Goal: Task Accomplishment & Management: Manage account settings

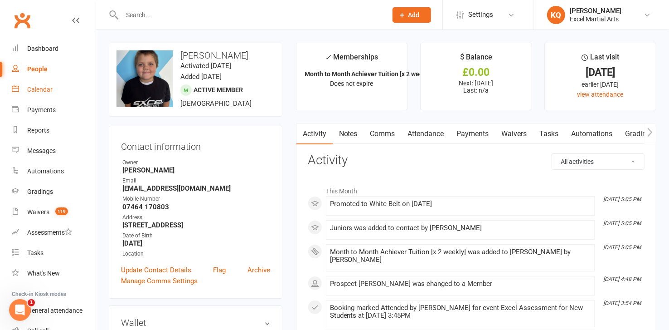
click at [32, 87] on div "Calendar" at bounding box center [39, 89] width 25 height 7
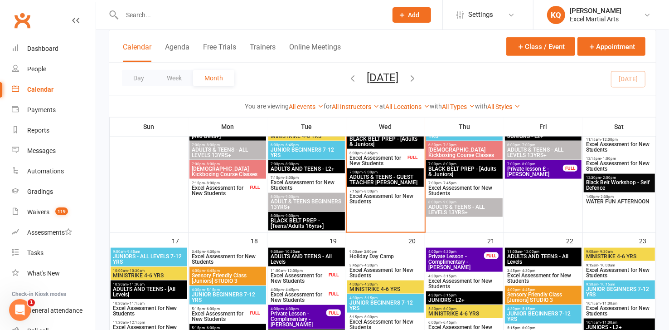
scroll to position [659, 0]
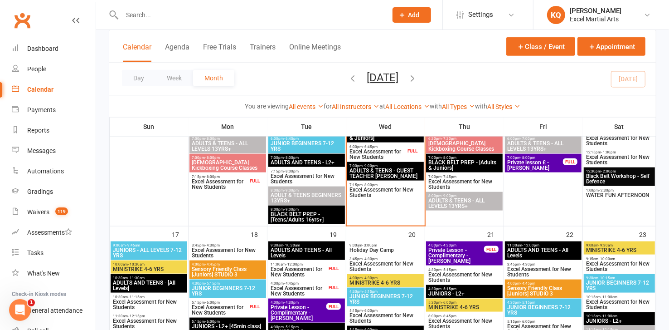
click at [384, 174] on span "ADULTS & TEENS - GUEST TEACHER [PERSON_NAME]" at bounding box center [385, 173] width 73 height 11
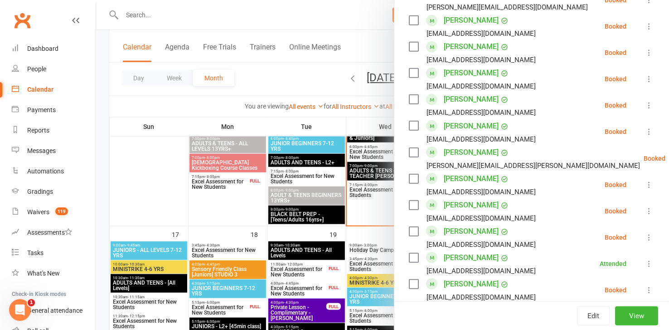
scroll to position [453, 0]
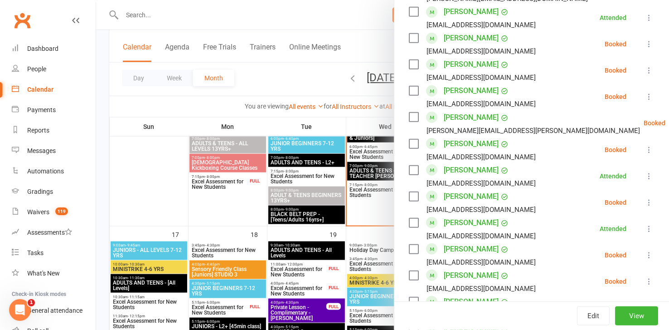
click at [148, 209] on div at bounding box center [382, 165] width 573 height 330
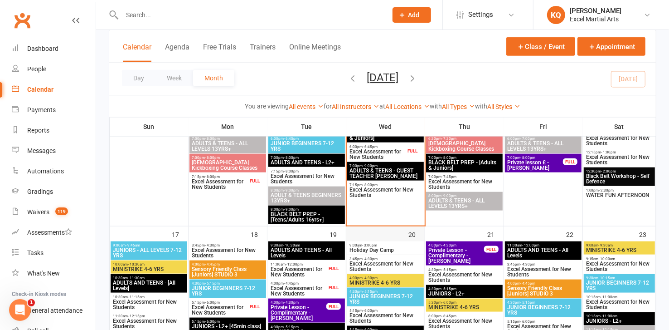
scroll to position [577, 0]
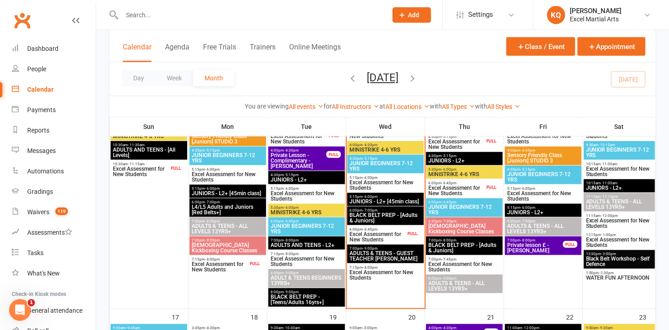
click at [450, 187] on span "Excel Assessment for New Students" at bounding box center [456, 190] width 57 height 11
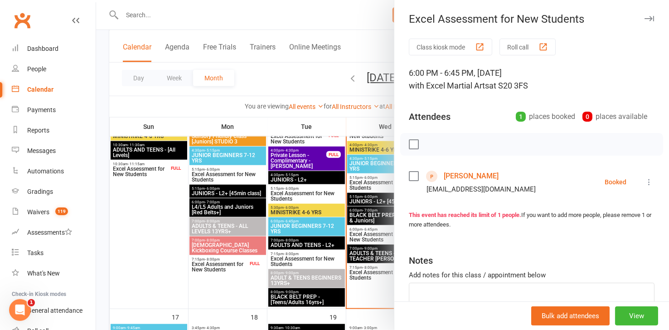
click at [645, 19] on icon "button" at bounding box center [650, 18] width 10 height 5
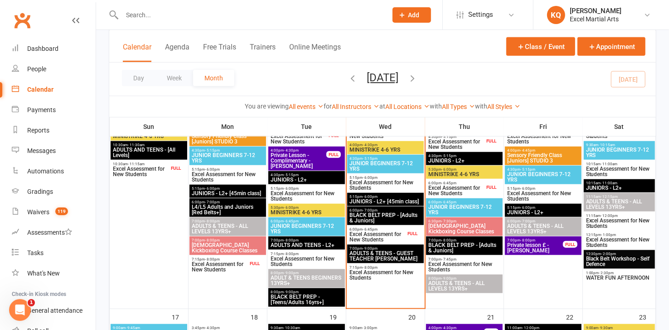
click at [442, 189] on span "Excel Assessment for New Students" at bounding box center [456, 190] width 57 height 11
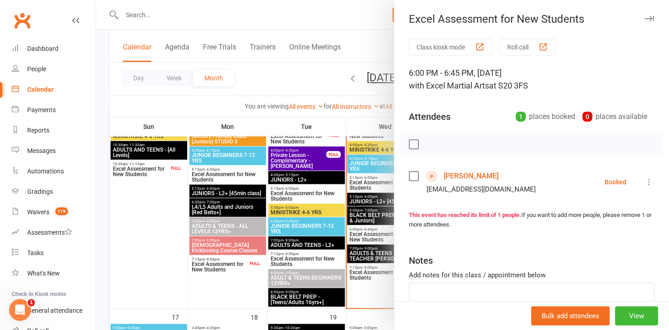
click at [645, 17] on icon "button" at bounding box center [650, 18] width 10 height 5
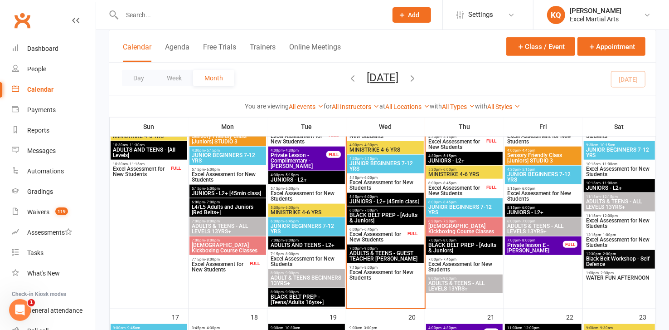
click at [383, 255] on span "ADULTS & TEENS - GUEST TEACHER [PERSON_NAME]" at bounding box center [385, 255] width 73 height 11
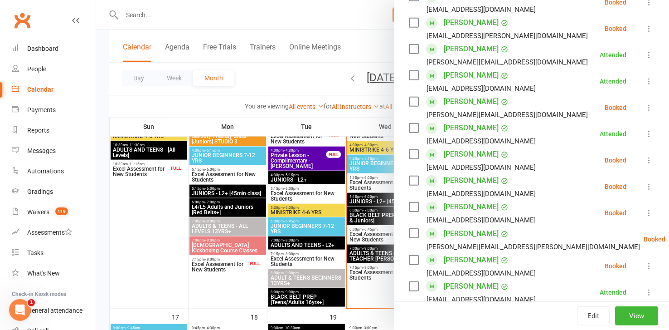
scroll to position [453, 0]
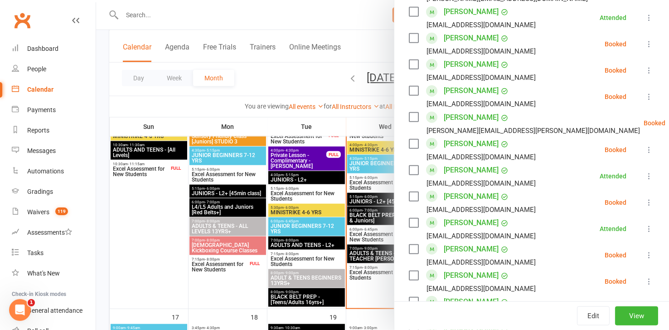
click at [645, 204] on icon at bounding box center [649, 202] width 9 height 9
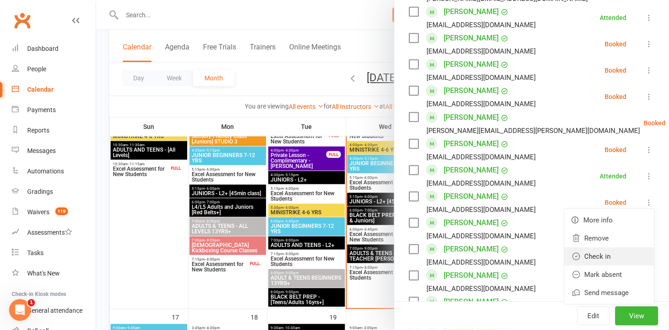
click at [592, 259] on link "Check in" at bounding box center [609, 256] width 90 height 18
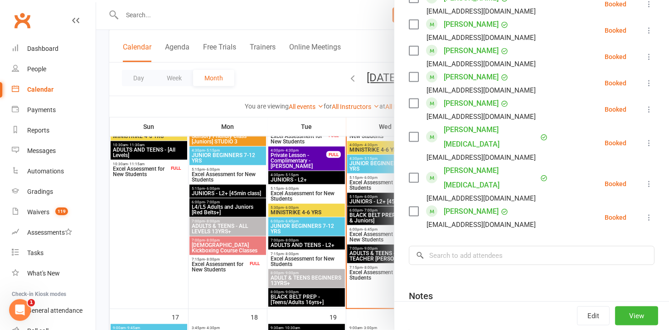
scroll to position [809, 0]
click at [126, 245] on div at bounding box center [382, 165] width 573 height 330
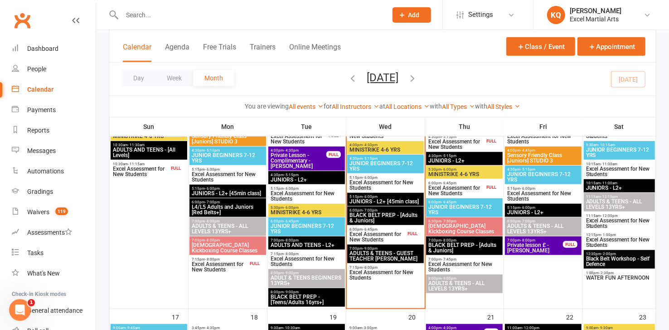
click at [385, 234] on span "Excel Assessment for New Students" at bounding box center [377, 236] width 57 height 11
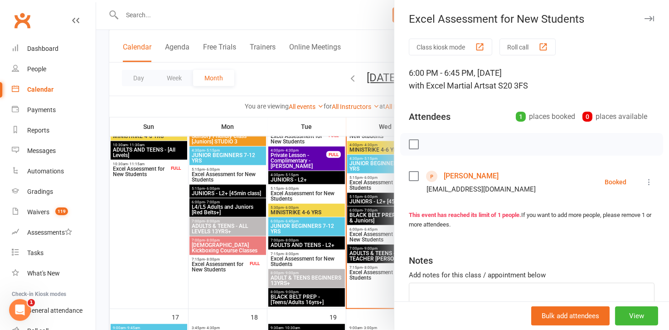
click at [451, 175] on link "[PERSON_NAME]" at bounding box center [471, 176] width 55 height 15
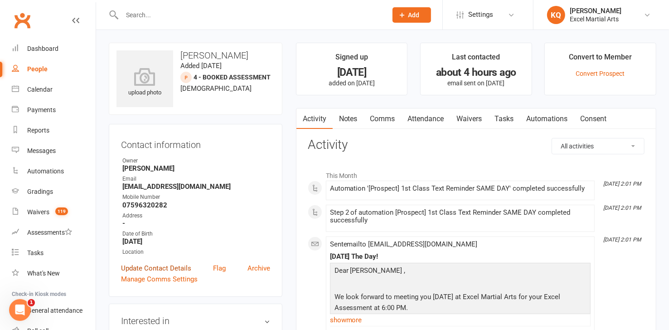
click at [133, 262] on link "Update Contact Details" at bounding box center [156, 267] width 70 height 11
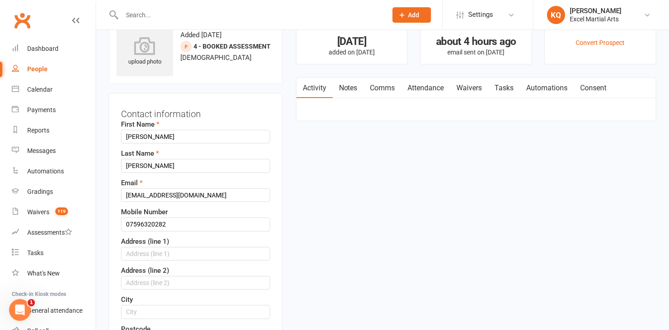
scroll to position [43, 0]
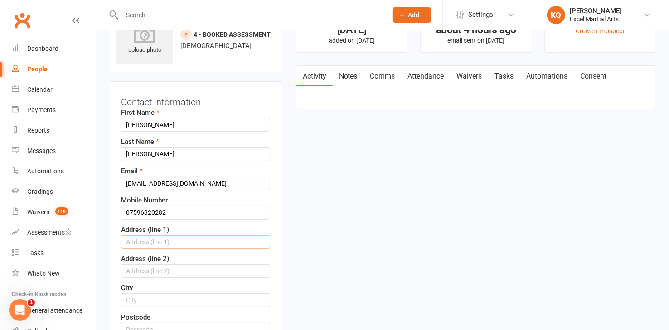
click at [151, 237] on input "text" at bounding box center [195, 242] width 149 height 14
type input "[STREET_ADDRESS]"
click at [178, 272] on input "text" at bounding box center [195, 271] width 149 height 14
type input "[GEOGRAPHIC_DATA]"
click at [134, 298] on input "text" at bounding box center [195, 300] width 149 height 14
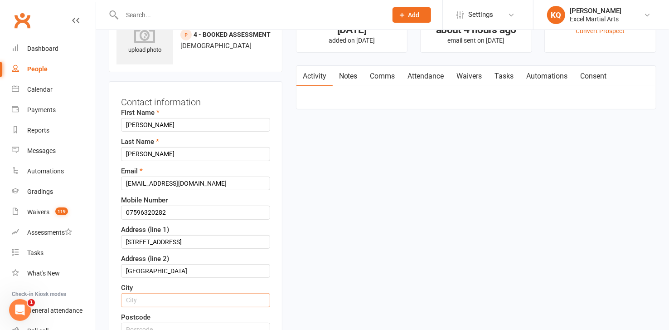
type input "[GEOGRAPHIC_DATA]"
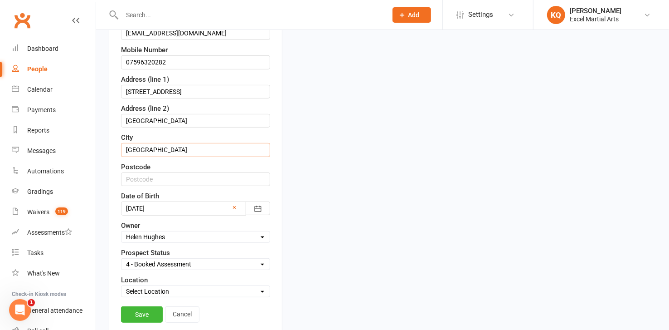
scroll to position [207, 0]
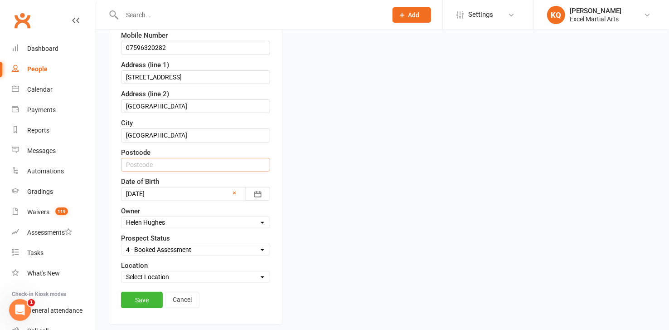
click at [157, 161] on input "text" at bounding box center [195, 165] width 149 height 14
type input "S2 3UN"
click at [146, 276] on select "Select Location Phone call Phone call Rothervalley S20 3FS Studio 3" at bounding box center [195, 277] width 148 height 10
select select "3"
click at [121, 272] on select "Select Location Phone call Phone call Rothervalley S20 3FS Studio 3" at bounding box center [195, 277] width 148 height 10
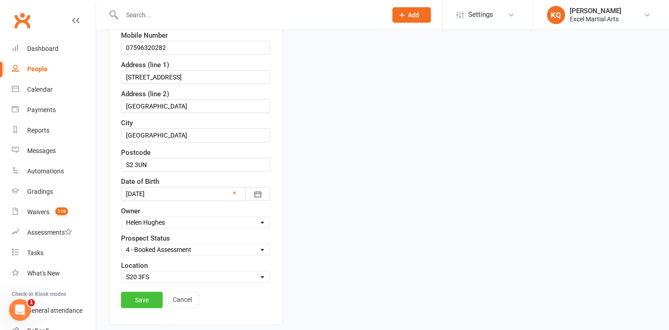
click at [148, 292] on link "Save" at bounding box center [142, 299] width 42 height 16
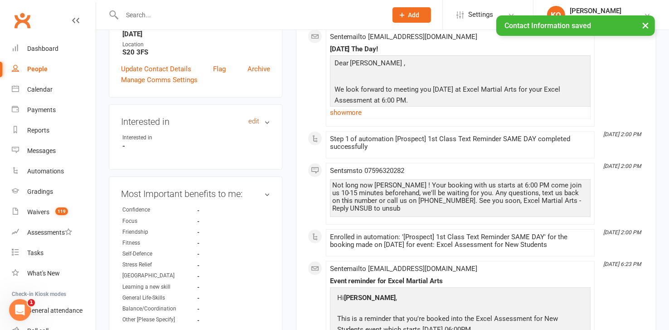
click at [253, 119] on link "edit" at bounding box center [253, 121] width 11 height 8
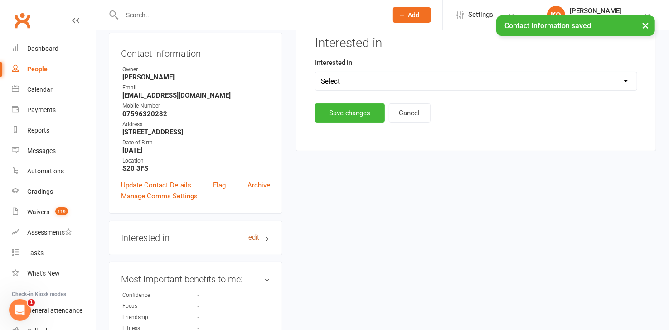
scroll to position [62, 0]
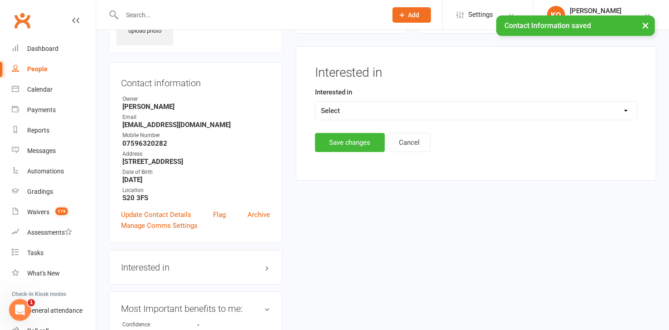
click at [350, 113] on select "Select Ministrike Juniors Adults/Teens Yoga Birthday Parties" at bounding box center [476, 111] width 321 height 18
select select "Adults/Teens"
click at [316, 102] on select "Select Ministrike Juniors Adults/Teens Yoga Birthday Parties" at bounding box center [476, 111] width 321 height 18
click at [346, 141] on button "Save changes" at bounding box center [350, 142] width 70 height 19
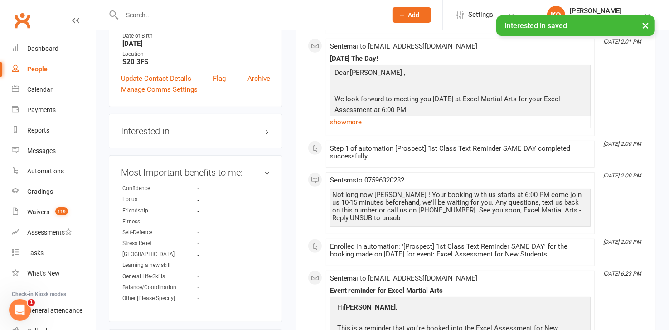
scroll to position [206, 0]
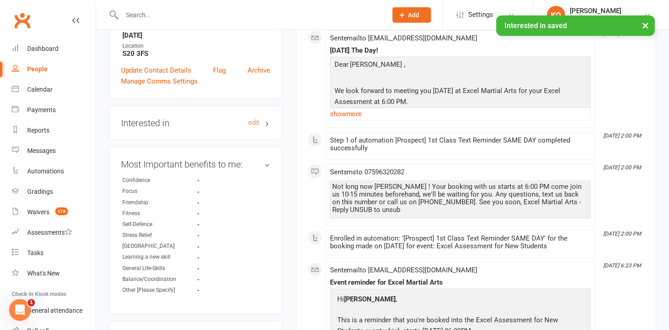
click at [267, 124] on h3 "Interested in edit" at bounding box center [195, 123] width 149 height 10
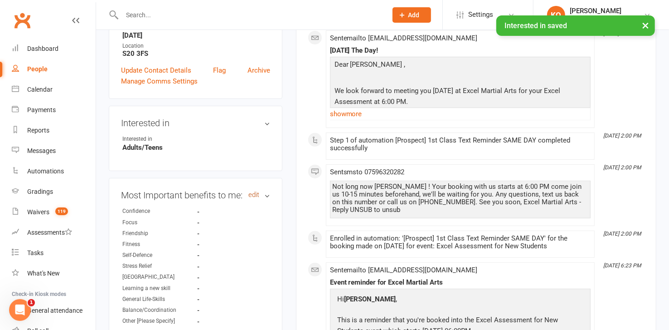
click at [252, 193] on link "edit" at bounding box center [253, 195] width 11 height 8
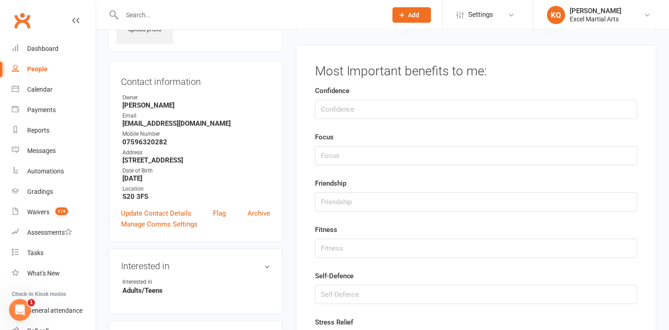
scroll to position [62, 0]
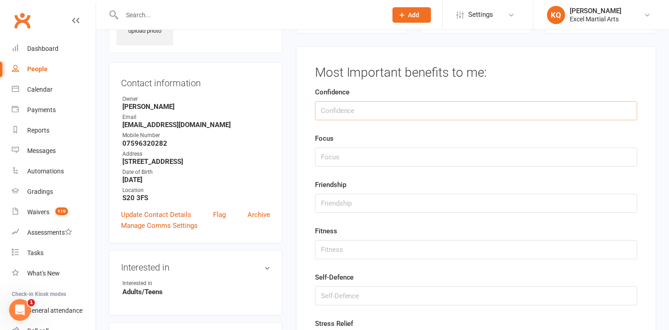
click at [323, 113] on input "string" at bounding box center [476, 110] width 322 height 19
type input "1"
click at [329, 295] on input "string" at bounding box center [476, 295] width 322 height 19
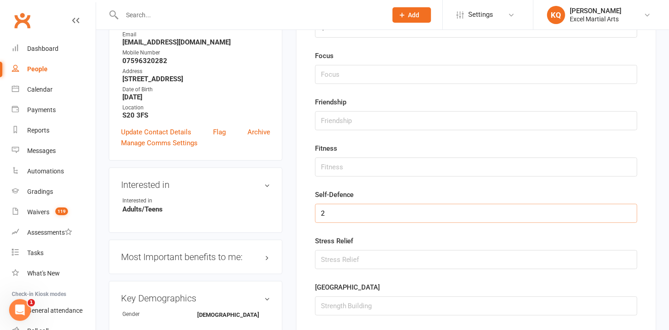
scroll to position [185, 0]
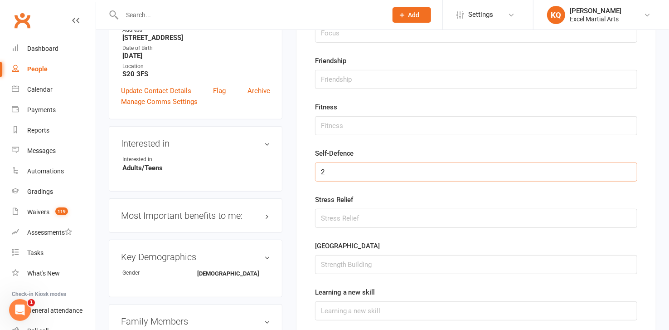
type input "2"
click at [327, 264] on input "string" at bounding box center [476, 264] width 322 height 19
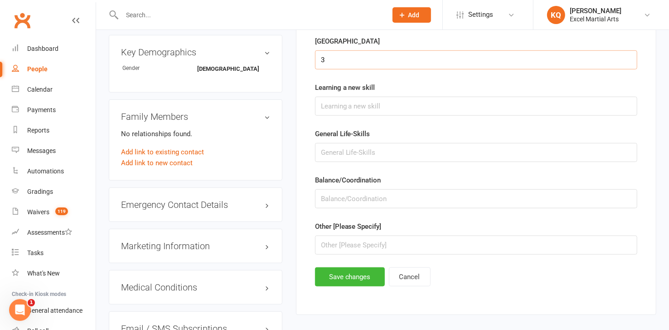
scroll to position [392, 0]
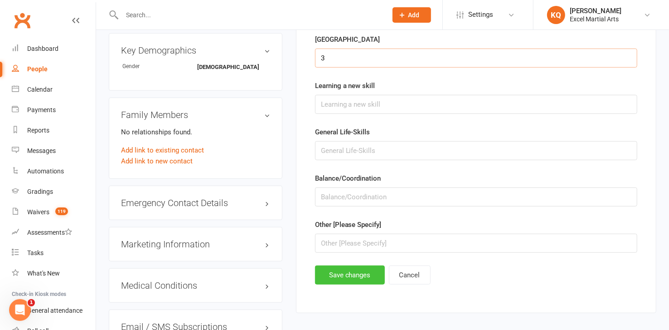
type input "3"
click at [340, 271] on button "Save changes" at bounding box center [350, 274] width 70 height 19
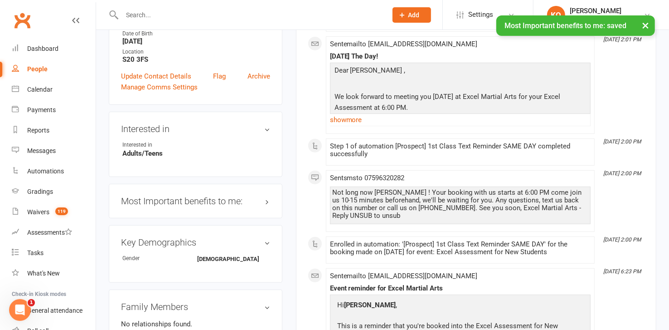
scroll to position [185, 0]
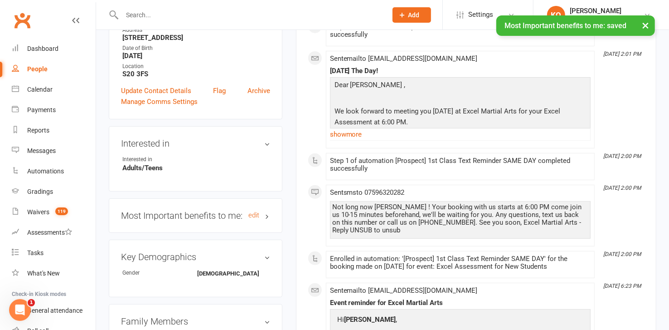
click at [268, 215] on h3 "Most Important benefits to me: edit" at bounding box center [195, 215] width 149 height 10
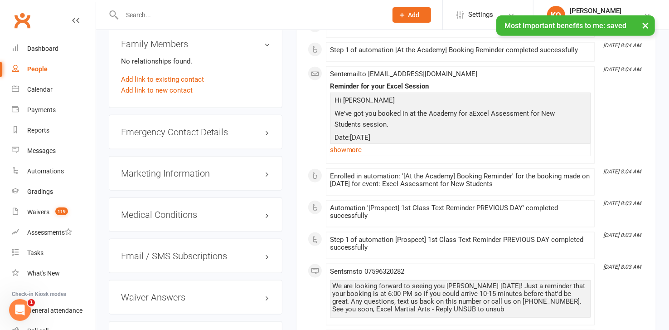
scroll to position [597, 0]
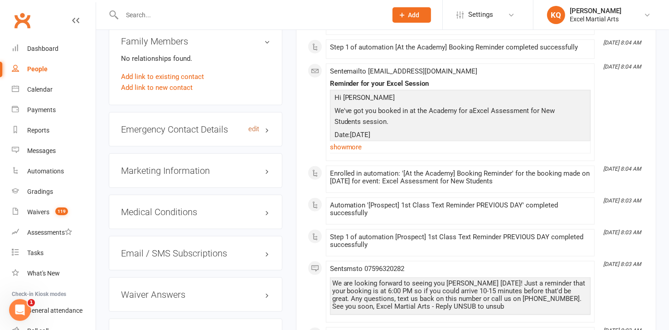
click at [254, 129] on link "edit" at bounding box center [253, 129] width 11 height 8
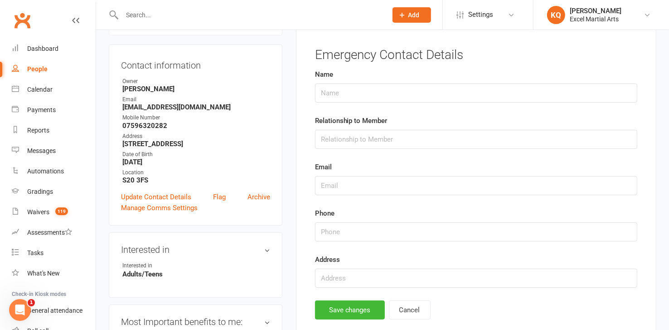
scroll to position [62, 0]
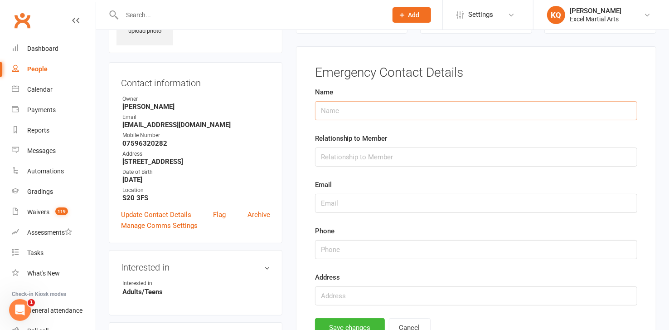
click at [326, 113] on input "text" at bounding box center [476, 110] width 322 height 19
type input "[PERSON_NAME]"
click at [343, 169] on form "Name [PERSON_NAME] Relationship to Member Email Phone Address" at bounding box center [476, 196] width 322 height 218
click at [340, 161] on input "text" at bounding box center [476, 156] width 322 height 19
type input "Daughter"
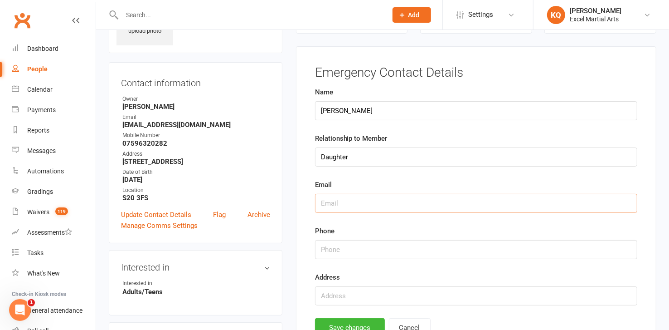
click at [325, 205] on input "text" at bounding box center [476, 203] width 322 height 19
drag, startPoint x: 233, startPoint y: 125, endPoint x: 108, endPoint y: 122, distance: 125.1
click at [109, 122] on div "Contact information Owner [PERSON_NAME] Email [EMAIL_ADDRESS][DOMAIN_NAME] Mobi…" at bounding box center [196, 152] width 174 height 181
copy strong "[EMAIL_ADDRESS][DOMAIN_NAME]"
click at [347, 201] on input "text" at bounding box center [476, 203] width 322 height 19
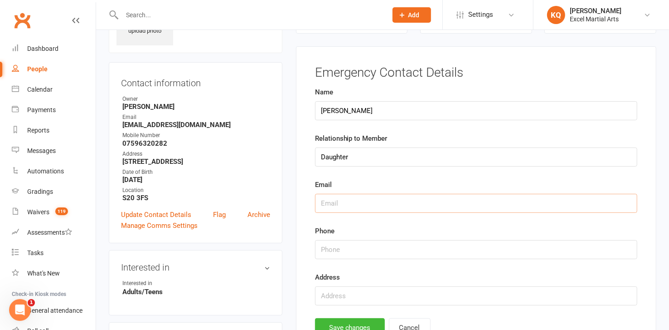
paste input "[EMAIL_ADDRESS][DOMAIN_NAME]"
type input "[EMAIL_ADDRESS][DOMAIN_NAME]"
click at [350, 253] on input "string" at bounding box center [476, 249] width 322 height 19
drag, startPoint x: 177, startPoint y: 145, endPoint x: 120, endPoint y: 144, distance: 56.7
click at [120, 144] on div "Contact information Owner [PERSON_NAME] Email [EMAIL_ADDRESS][DOMAIN_NAME] Mobi…" at bounding box center [196, 152] width 174 height 181
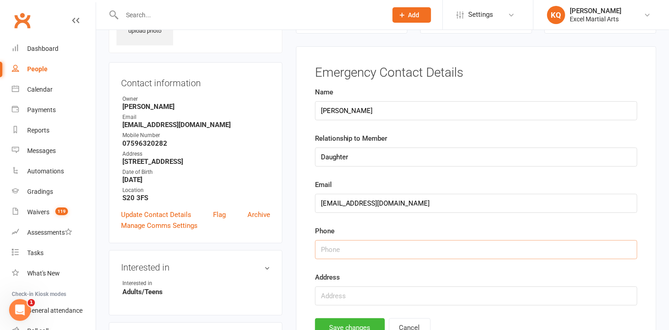
click at [340, 248] on input "string" at bounding box center [476, 249] width 322 height 19
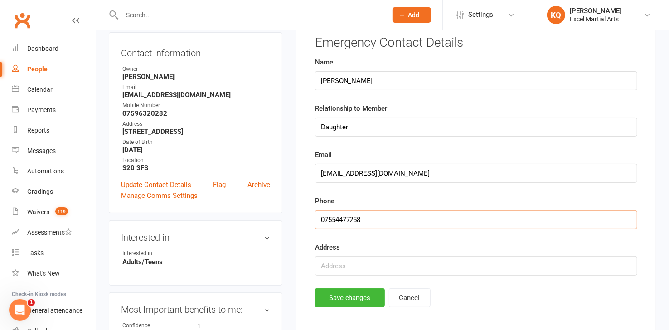
scroll to position [185, 0]
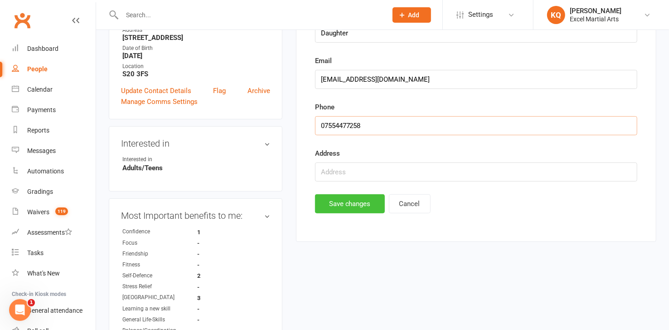
type input "07554477258"
click at [350, 202] on button "Save changes" at bounding box center [350, 203] width 70 height 19
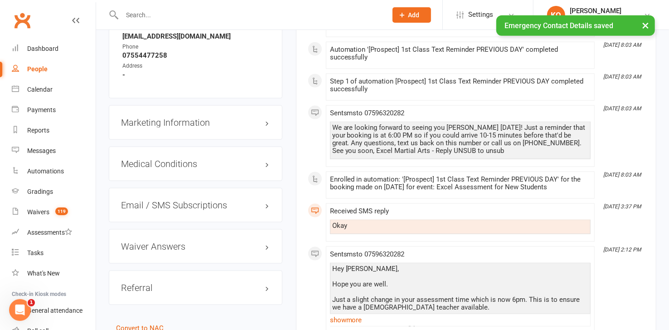
scroll to position [762, 0]
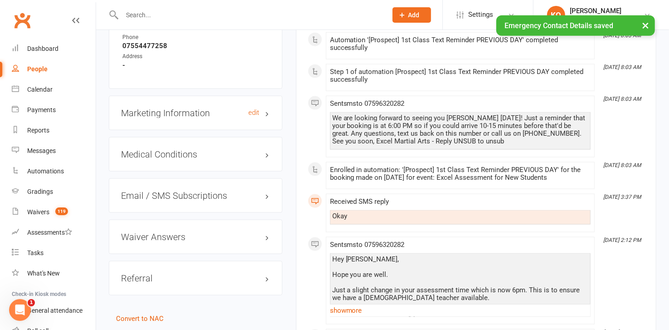
click at [267, 112] on h3 "Marketing Information edit" at bounding box center [195, 113] width 149 height 10
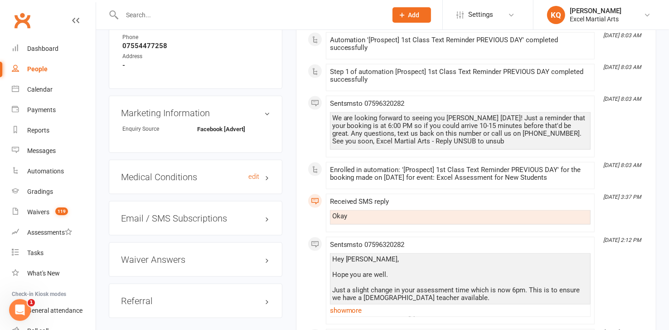
click at [268, 177] on h3 "Medical Conditions edit" at bounding box center [195, 177] width 149 height 10
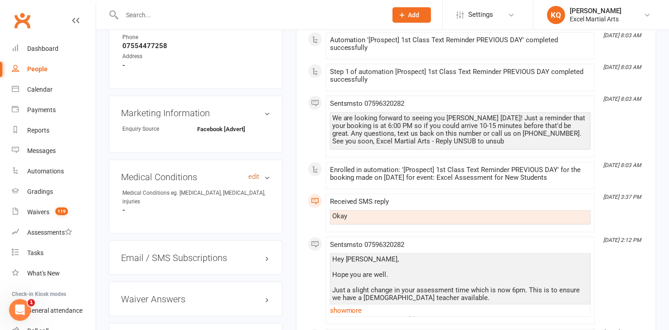
click at [256, 174] on link "edit" at bounding box center [253, 177] width 11 height 8
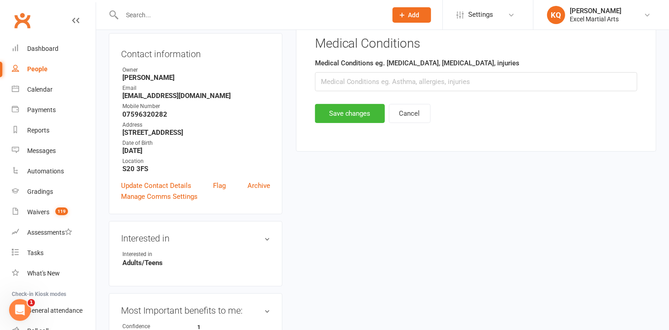
scroll to position [62, 0]
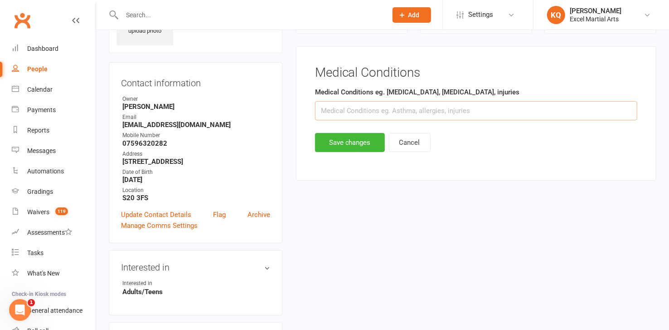
click at [330, 113] on input "text" at bounding box center [476, 110] width 322 height 19
type input "[MEDICAL_DATA], [MEDICAL_DATA], [MEDICAL_DATA]"
click at [347, 143] on button "Save changes" at bounding box center [350, 142] width 70 height 19
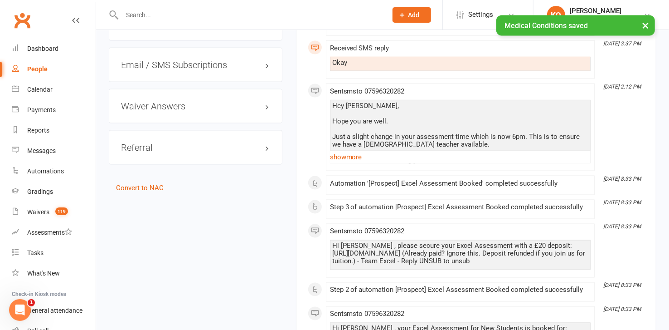
scroll to position [804, 0]
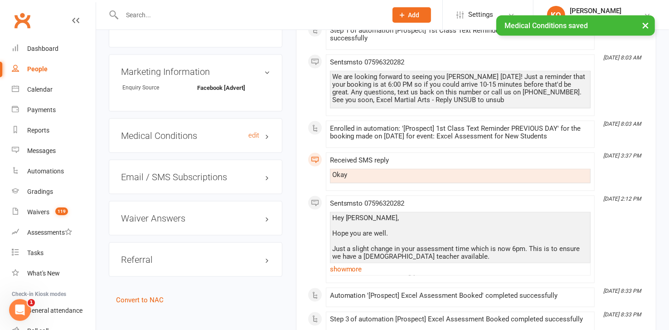
click at [265, 136] on h3 "Medical Conditions edit" at bounding box center [195, 136] width 149 height 10
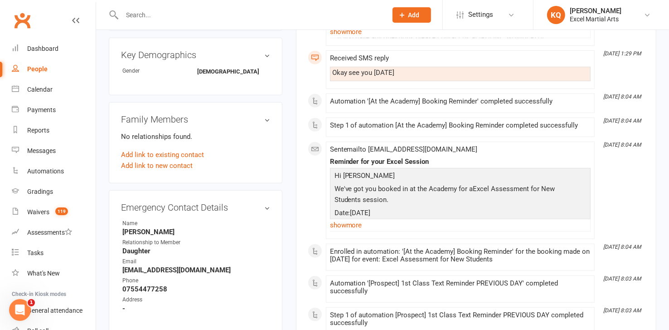
scroll to position [515, 0]
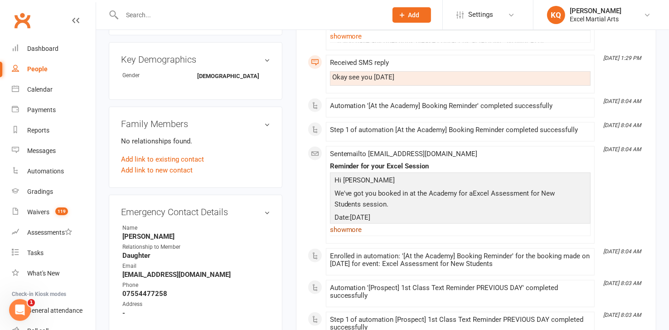
click at [349, 229] on link "show more" at bounding box center [460, 229] width 261 height 13
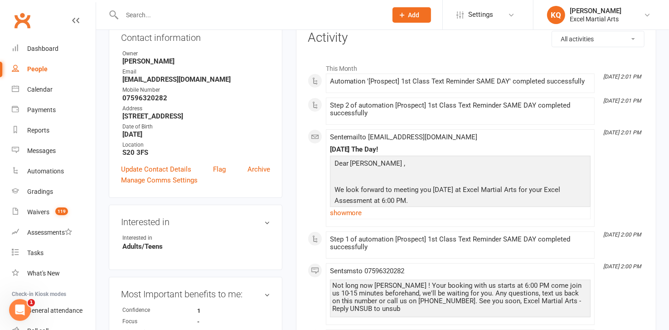
scroll to position [103, 0]
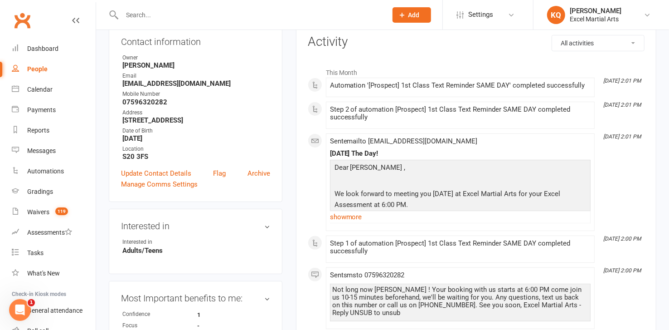
click at [344, 217] on link "show more" at bounding box center [460, 216] width 261 height 13
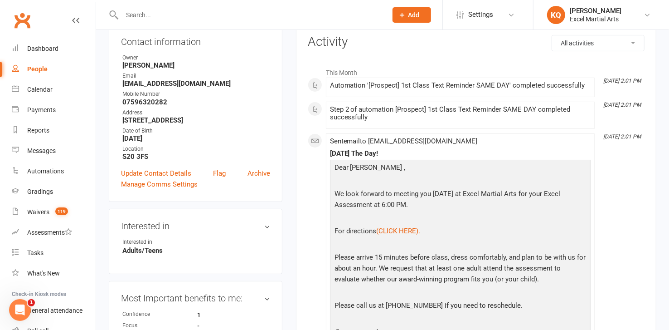
scroll to position [0, 0]
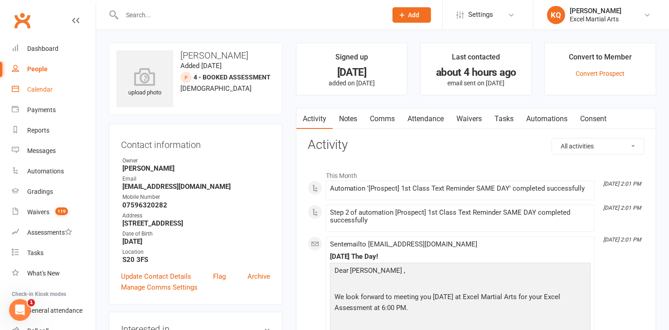
click at [34, 92] on div "Calendar" at bounding box center [39, 89] width 25 height 7
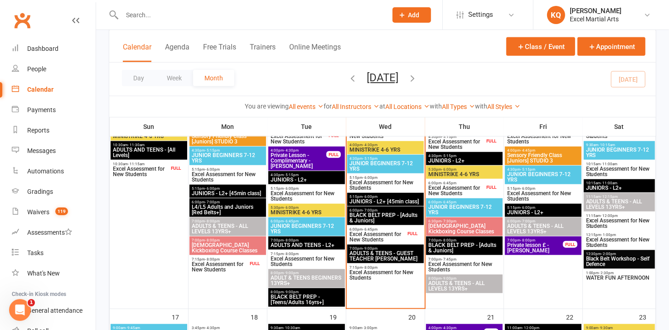
scroll to position [535, 0]
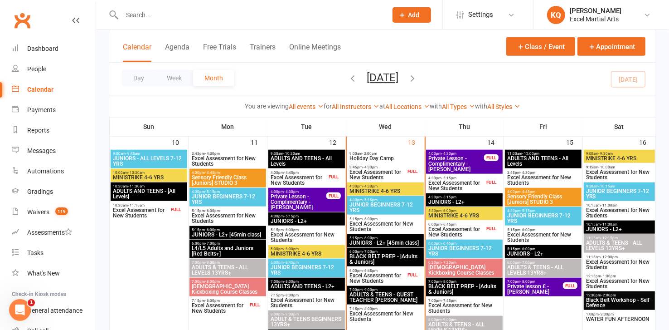
click at [523, 180] on span "Excel Assessment for New Students" at bounding box center [543, 180] width 73 height 11
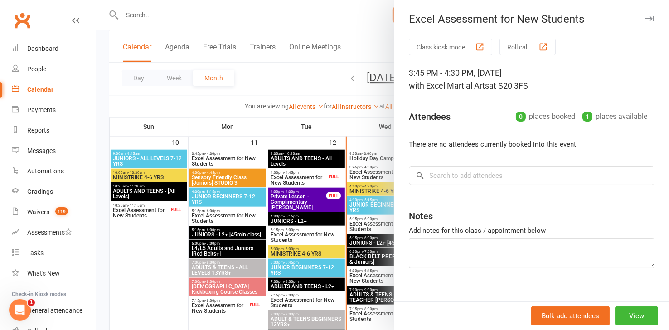
click at [117, 277] on div at bounding box center [382, 165] width 573 height 330
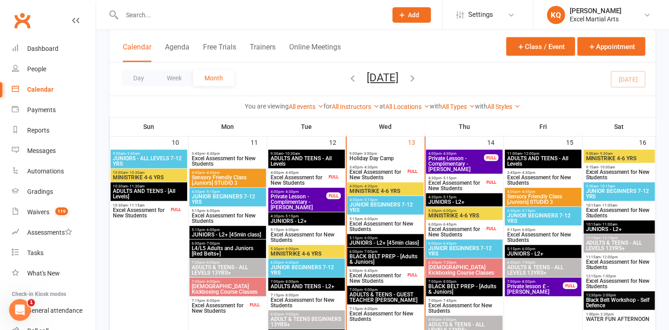
click at [369, 158] on span "Holiday Day Camp" at bounding box center [385, 157] width 73 height 5
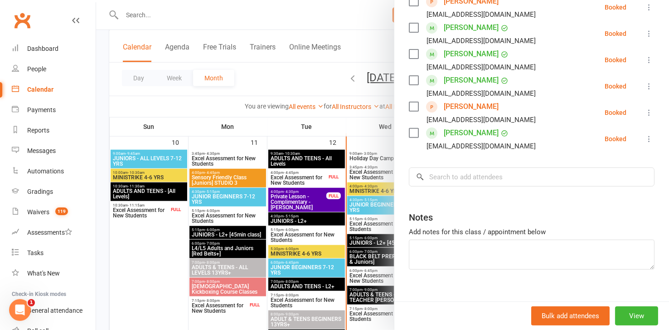
scroll to position [206, 0]
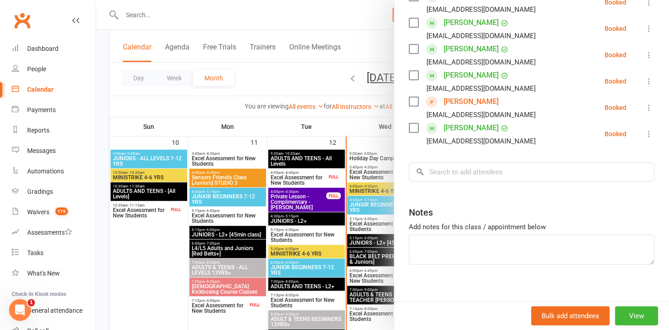
click at [457, 101] on link "[PERSON_NAME]" at bounding box center [471, 101] width 55 height 15
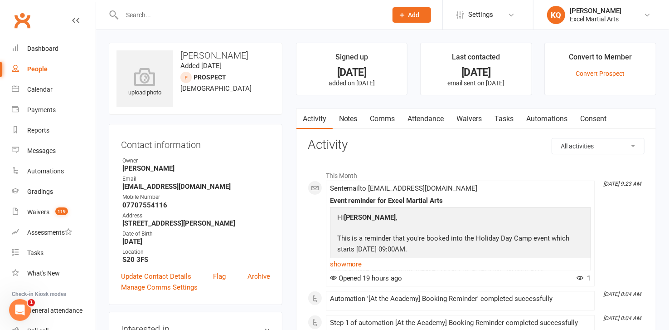
click at [389, 117] on link "Comms" at bounding box center [383, 118] width 38 height 21
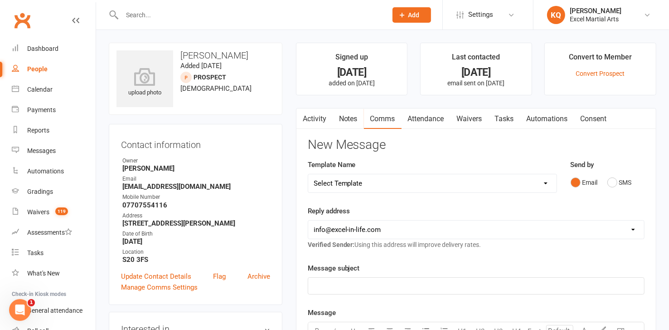
click at [430, 120] on link "Attendance" at bounding box center [426, 118] width 49 height 21
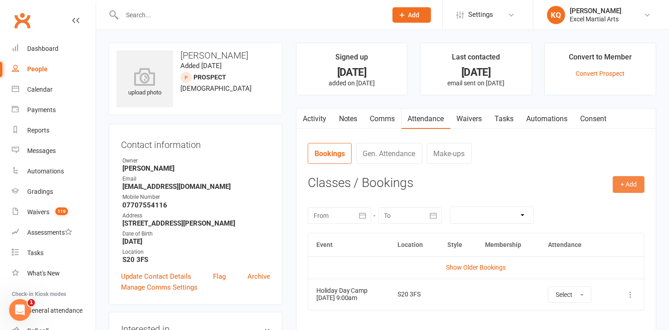
click at [627, 183] on button "+ Add" at bounding box center [629, 184] width 32 height 16
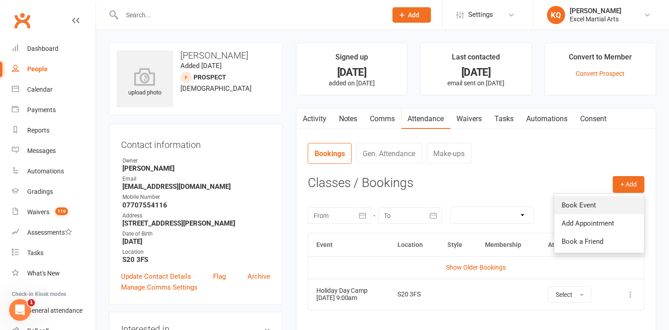
click at [576, 204] on link "Book Event" at bounding box center [599, 205] width 90 height 18
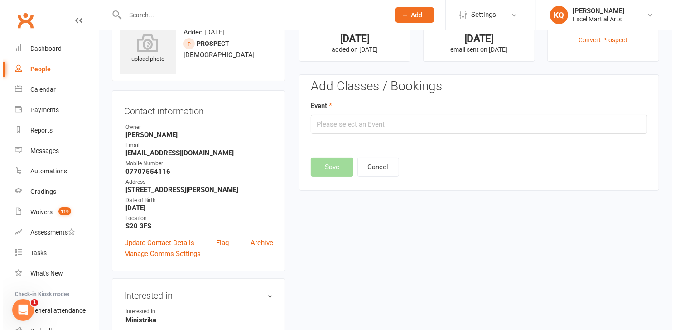
scroll to position [62, 0]
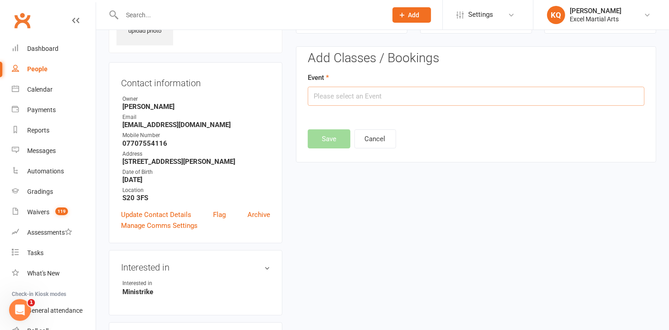
click at [338, 88] on input "text" at bounding box center [476, 96] width 337 height 19
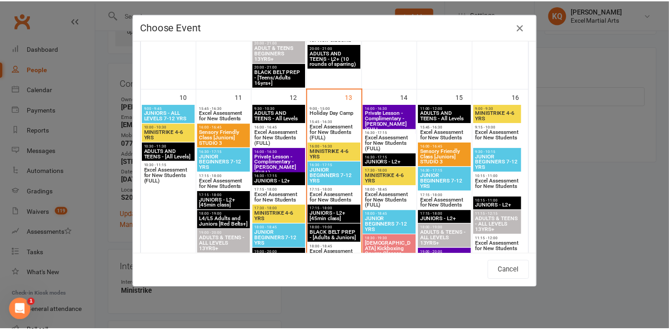
scroll to position [577, 0]
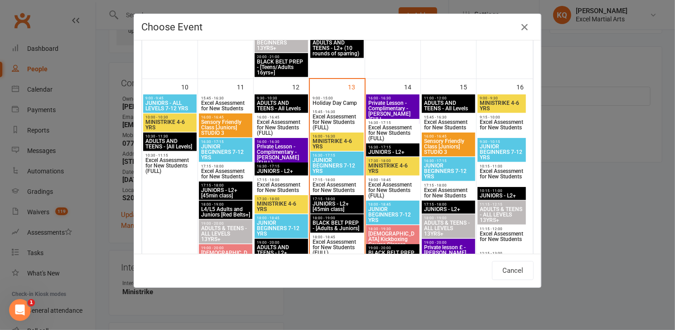
click at [459, 120] on span "Excel Assessment for New Students" at bounding box center [449, 124] width 50 height 11
type input "Excel Assessment for New Students - [DATE] 3:45:00 PM"
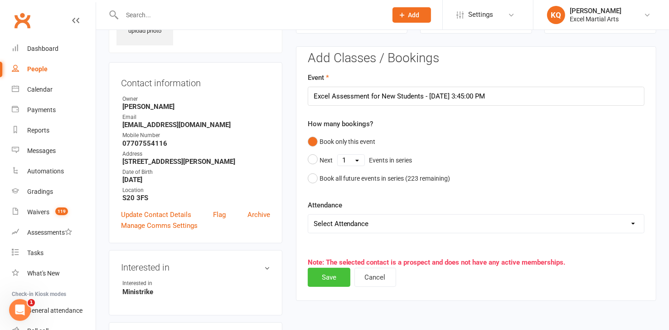
click at [331, 277] on button "Save" at bounding box center [329, 276] width 43 height 19
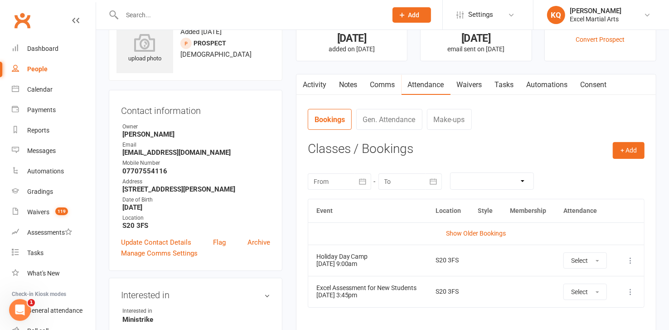
scroll to position [0, 0]
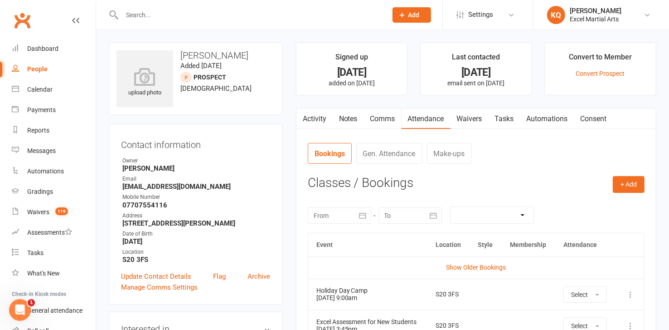
click at [344, 119] on link "Notes" at bounding box center [348, 118] width 31 height 21
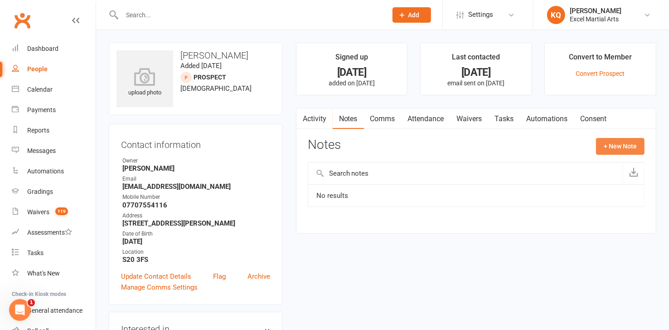
click at [640, 145] on button "+ New Note" at bounding box center [620, 146] width 49 height 16
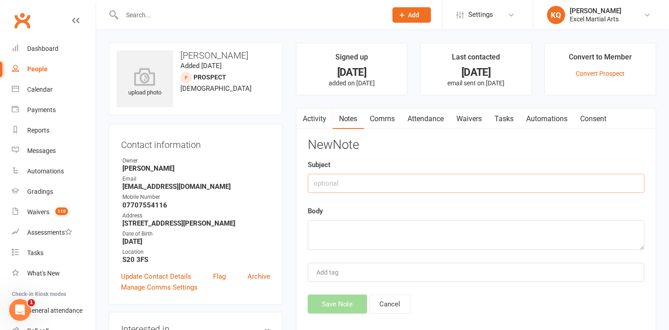
click at [367, 182] on input "text" at bounding box center [476, 183] width 337 height 19
type input "Assessment Notes"
click at [327, 234] on textarea at bounding box center [476, 235] width 337 height 30
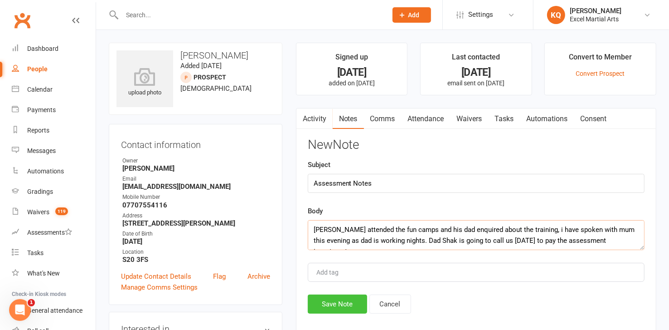
type textarea "[PERSON_NAME] attended the fun camps and his dad enquired about the training, i…"
click at [328, 307] on button "Save Note" at bounding box center [337, 303] width 59 height 19
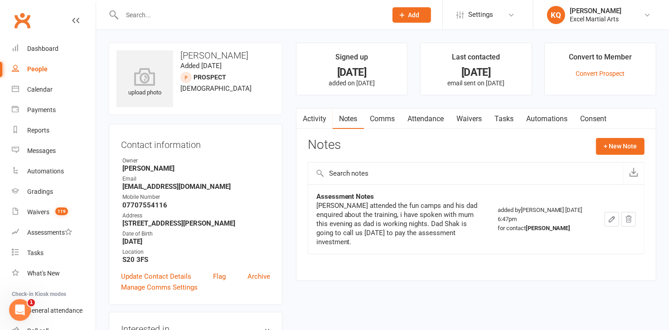
click at [427, 117] on link "Attendance" at bounding box center [426, 118] width 49 height 21
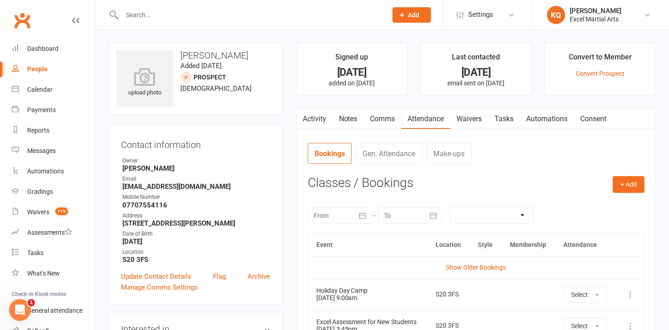
click at [314, 121] on link "Activity" at bounding box center [314, 118] width 36 height 21
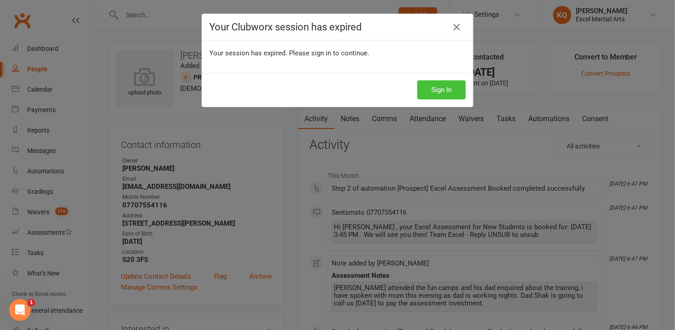
click at [447, 90] on button "Sign In" at bounding box center [441, 89] width 49 height 19
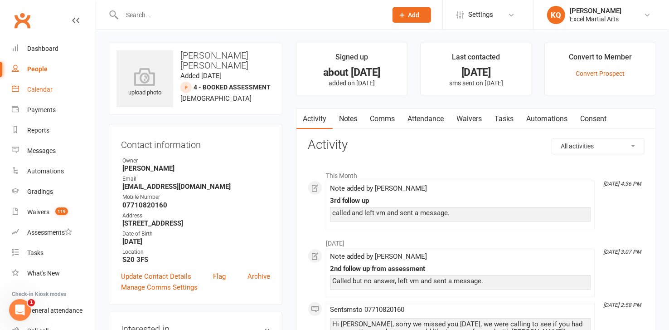
click at [34, 91] on div "Calendar" at bounding box center [39, 89] width 25 height 7
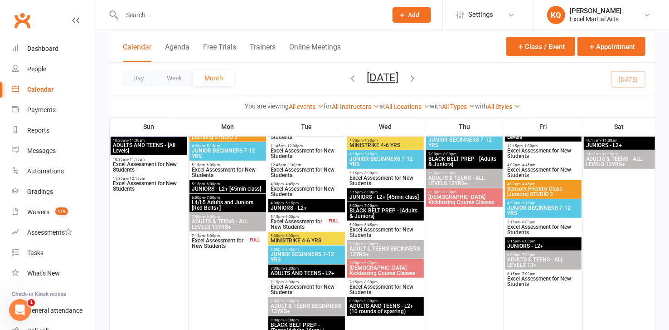
scroll to position [453, 0]
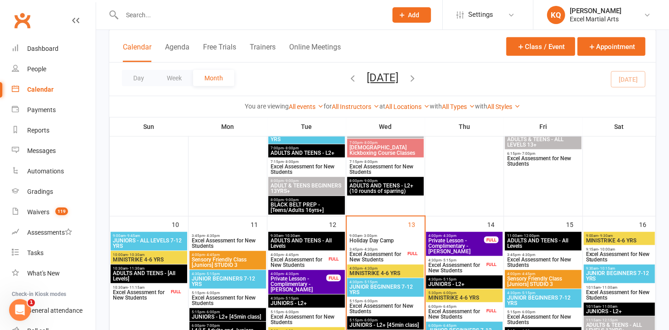
click at [379, 238] on span "Holiday Day Camp" at bounding box center [385, 240] width 73 height 5
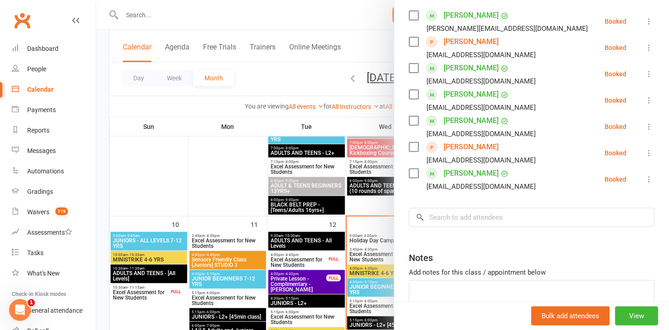
scroll to position [165, 0]
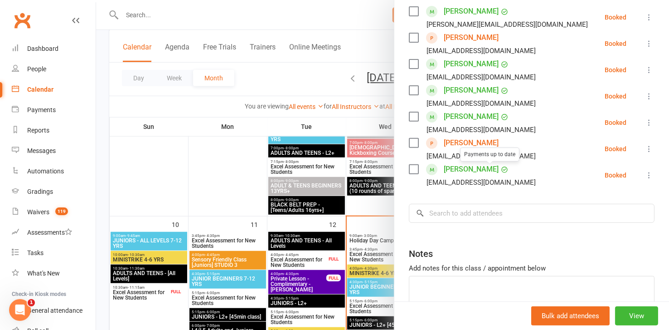
click at [459, 140] on link "[PERSON_NAME]" at bounding box center [471, 143] width 55 height 15
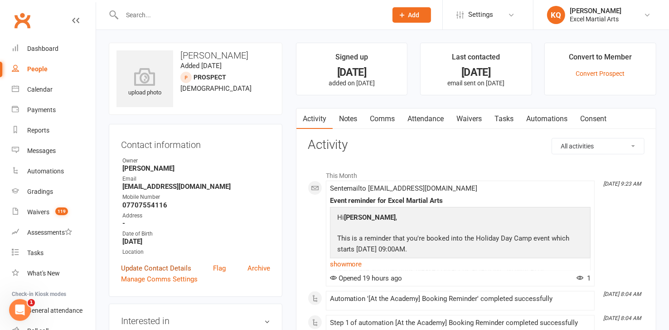
click at [150, 265] on link "Update Contact Details" at bounding box center [156, 267] width 70 height 11
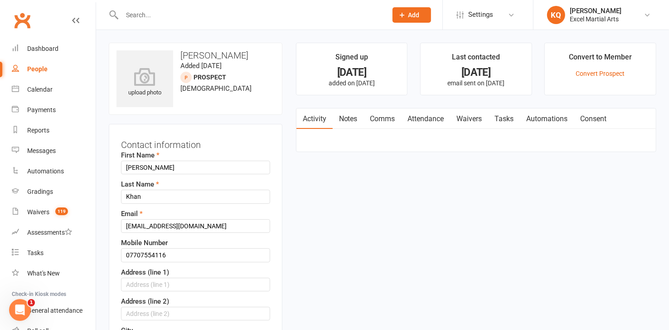
scroll to position [43, 0]
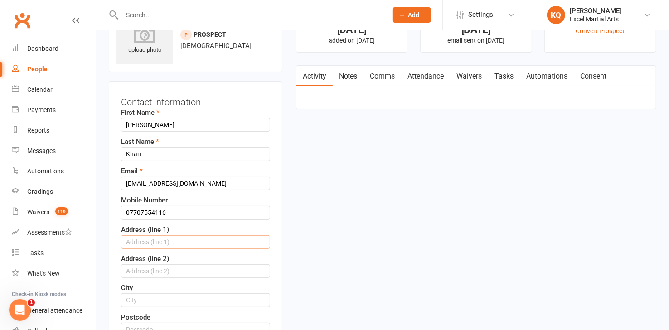
click at [141, 240] on input "text" at bounding box center [195, 242] width 149 height 14
type input "98 Haigh Moor Way"
click at [144, 268] on input "text" at bounding box center [195, 271] width 149 height 14
type input "Swallownest"
click at [163, 297] on input "text" at bounding box center [195, 300] width 149 height 14
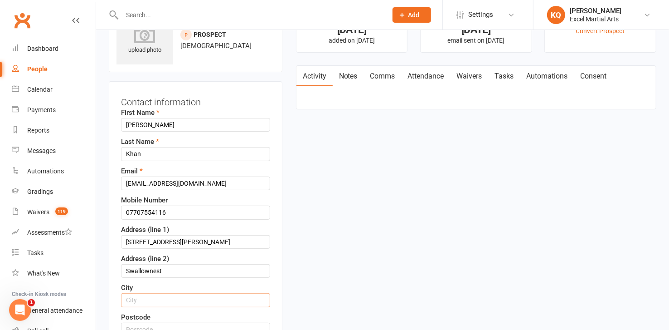
type input "[GEOGRAPHIC_DATA]"
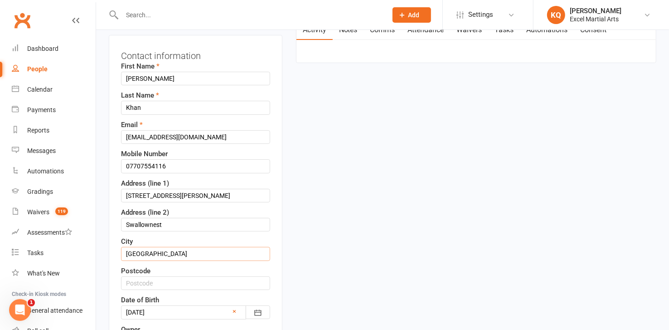
scroll to position [166, 0]
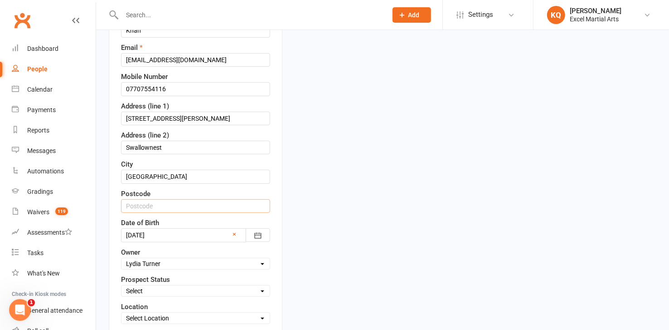
click at [142, 204] on input "text" at bounding box center [195, 206] width 149 height 14
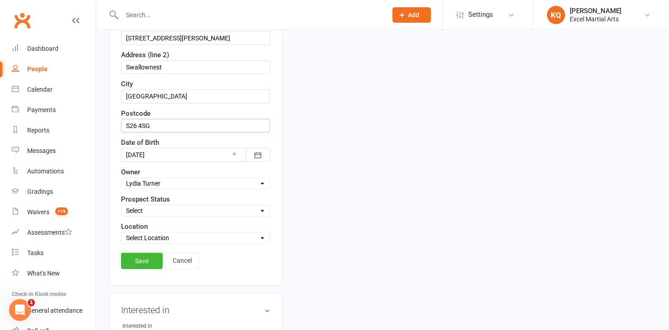
scroll to position [248, 0]
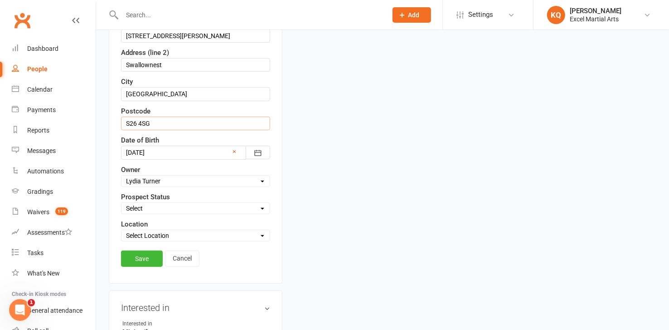
type input "S26 4SG"
click at [142, 209] on select "Select 1 - Enquiry Received 1a- Event Enquiry Received 2 - Contact Attempted 3 …" at bounding box center [195, 208] width 148 height 10
click at [132, 235] on select "Select Location Phone call Phone call Rothervalley S20 3FS Studio 3" at bounding box center [195, 235] width 148 height 10
select select "3"
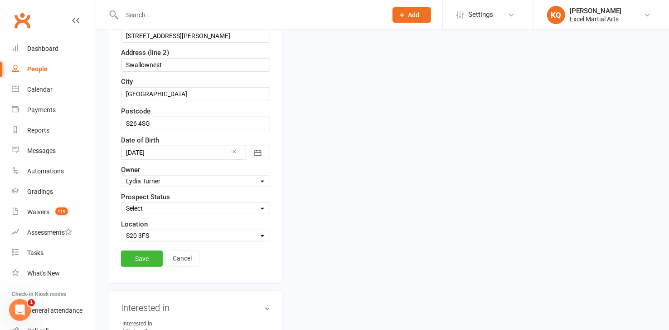
click at [121, 230] on select "Select Location Phone call Phone call Rothervalley S20 3FS Studio 3" at bounding box center [195, 235] width 148 height 10
click at [147, 254] on link "Save" at bounding box center [142, 258] width 42 height 16
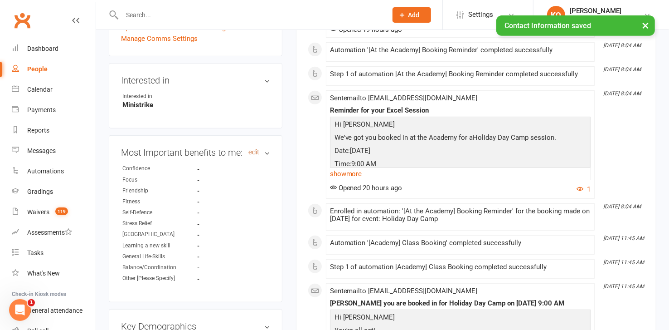
click at [256, 156] on link "edit" at bounding box center [253, 152] width 11 height 8
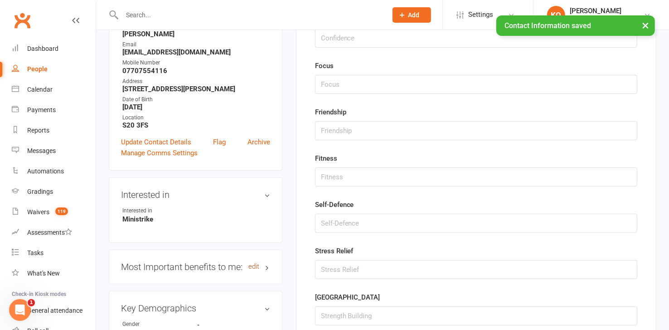
scroll to position [62, 0]
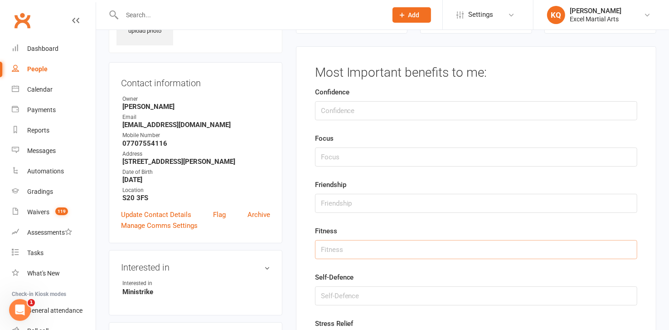
click at [327, 243] on input "string" at bounding box center [476, 249] width 322 height 19
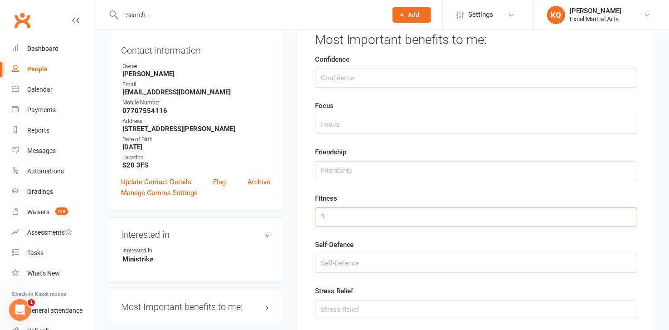
scroll to position [144, 0]
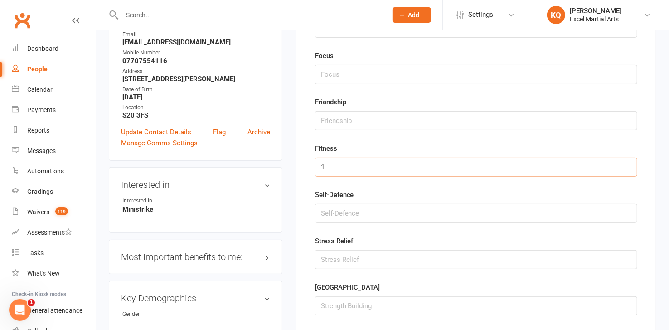
type input "1"
click at [322, 214] on input "string" at bounding box center [476, 213] width 322 height 19
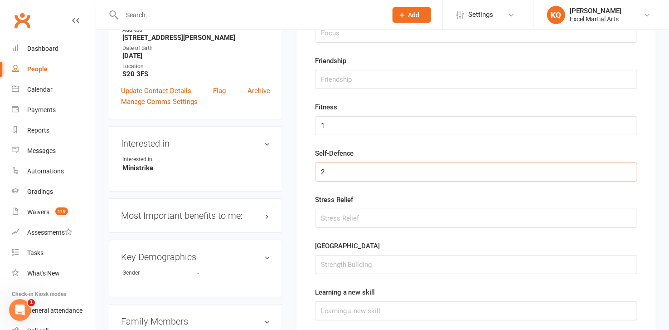
type input "2"
click at [328, 263] on input "string" at bounding box center [476, 264] width 322 height 19
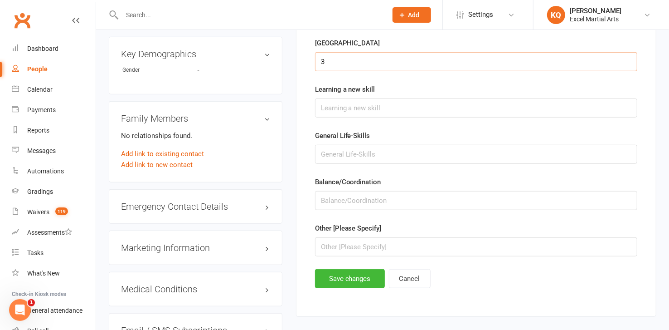
scroll to position [392, 0]
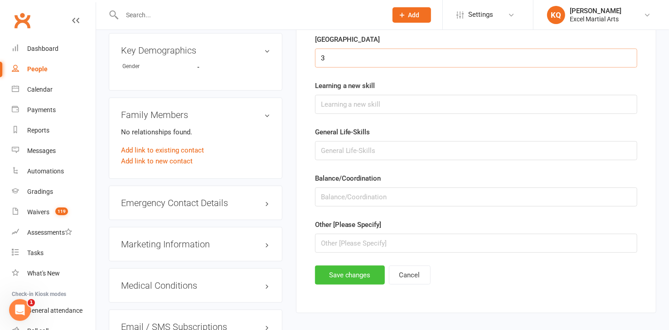
type input "3"
click at [340, 274] on button "Save changes" at bounding box center [350, 274] width 70 height 19
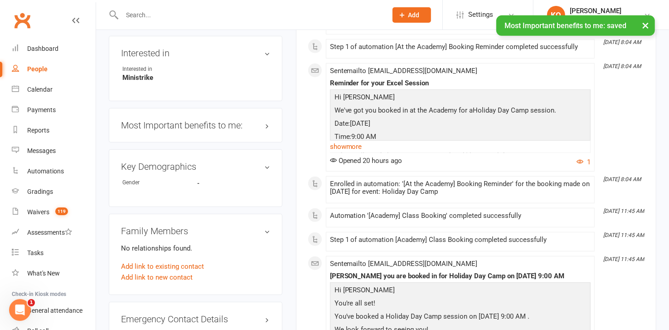
scroll to position [268, 0]
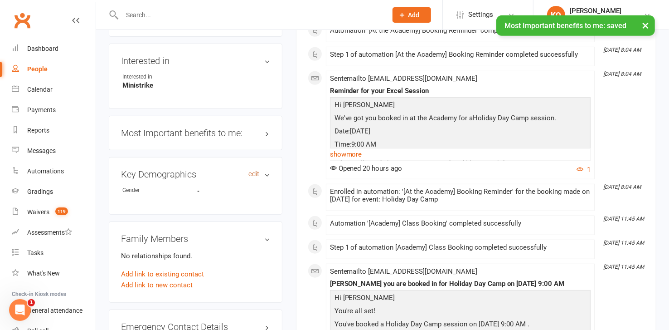
click at [257, 178] on link "edit" at bounding box center [253, 174] width 11 height 8
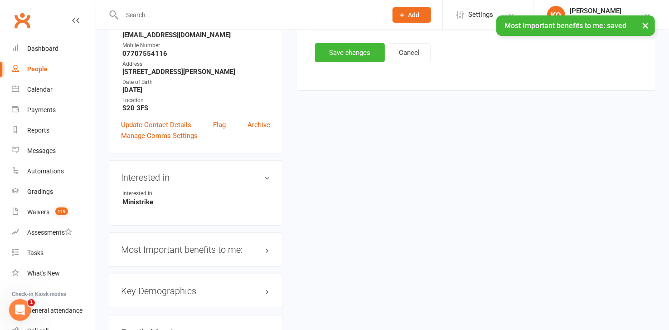
scroll to position [62, 0]
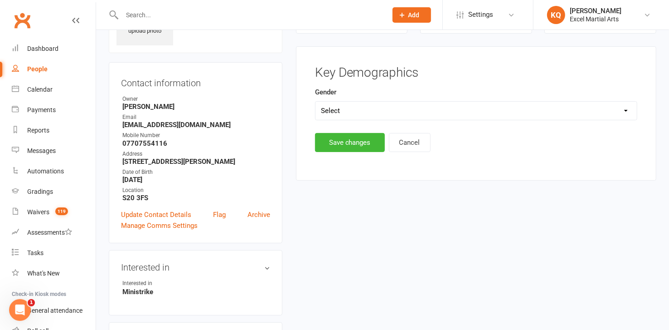
click at [341, 110] on select "Select Male Female" at bounding box center [476, 111] width 321 height 18
select select "[DEMOGRAPHIC_DATA]"
click at [316, 102] on select "Select Male Female" at bounding box center [476, 111] width 321 height 18
click at [349, 141] on button "Save changes" at bounding box center [350, 142] width 70 height 19
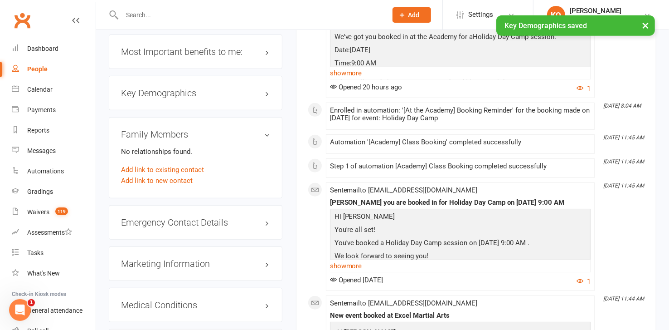
scroll to position [350, 0]
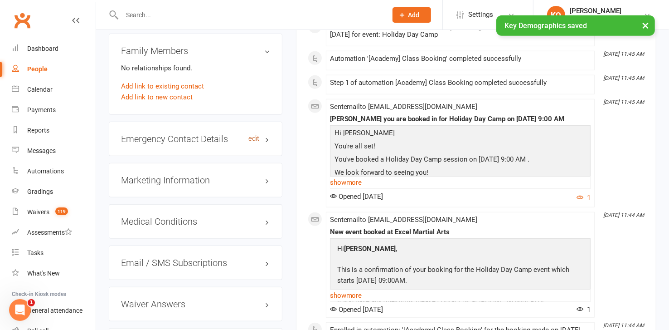
click at [253, 142] on link "edit" at bounding box center [253, 139] width 11 height 8
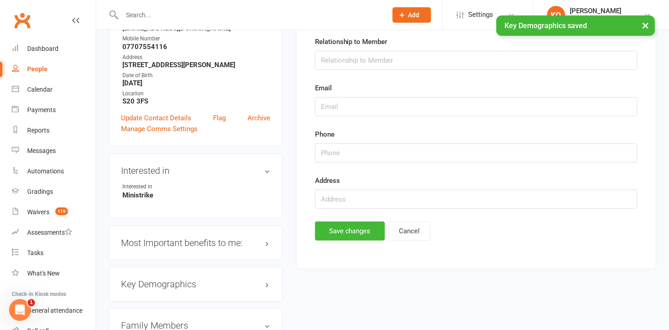
scroll to position [62, 0]
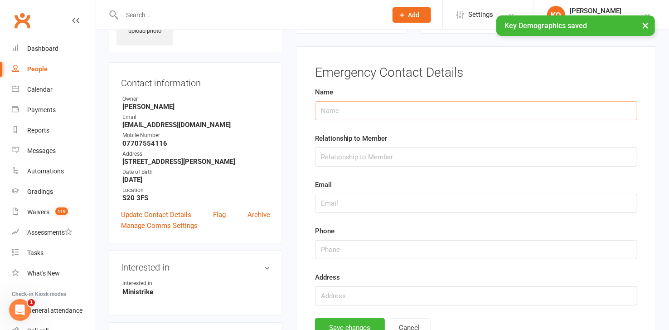
click at [352, 115] on input "text" at bounding box center [476, 110] width 322 height 19
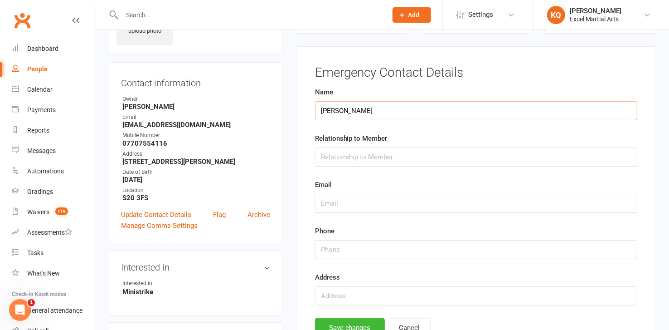
type input "Bushra Khan"
click at [338, 205] on input "text" at bounding box center [476, 203] width 322 height 19
drag, startPoint x: 192, startPoint y: 122, endPoint x: 111, endPoint y: 117, distance: 80.8
click at [111, 117] on div "Contact information Owner Lydia Turner Email Jhonny786@hotmail.co.uk Mobile Num…" at bounding box center [196, 152] width 174 height 181
click at [114, 120] on div "Contact information Owner Lydia Turner Email Jhonny786@hotmail.co.uk Mobile Num…" at bounding box center [196, 152] width 174 height 181
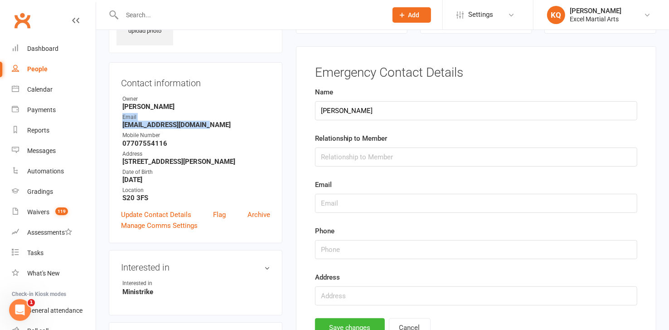
click at [218, 124] on strong "[EMAIL_ADDRESS][DOMAIN_NAME]" at bounding box center [196, 125] width 148 height 8
click at [219, 124] on strong "[EMAIL_ADDRESS][DOMAIN_NAME]" at bounding box center [196, 125] width 148 height 8
drag, startPoint x: 209, startPoint y: 123, endPoint x: 116, endPoint y: 126, distance: 93.5
click at [116, 126] on div "Contact information Owner Lydia Turner Email Jhonny786@hotmail.co.uk Mobile Num…" at bounding box center [196, 152] width 174 height 181
copy strong "[EMAIL_ADDRESS][DOMAIN_NAME]"
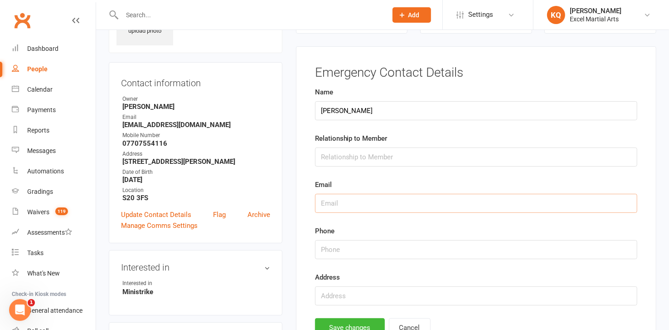
click at [331, 200] on input "text" at bounding box center [476, 203] width 322 height 19
paste input "[EMAIL_ADDRESS][DOMAIN_NAME]"
type input "[EMAIL_ADDRESS][DOMAIN_NAME]"
click at [341, 108] on input "Bushra Khan" at bounding box center [476, 110] width 322 height 19
type input "Bushra and Shak Khan"
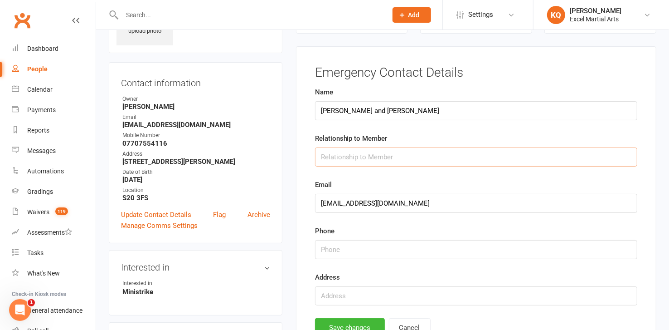
click at [350, 157] on input "text" at bounding box center [476, 156] width 322 height 19
type input "parents"
click at [346, 256] on input "string" at bounding box center [476, 249] width 322 height 19
click at [199, 137] on div "Mobile Number" at bounding box center [196, 135] width 148 height 9
click at [325, 250] on input "string" at bounding box center [476, 249] width 322 height 19
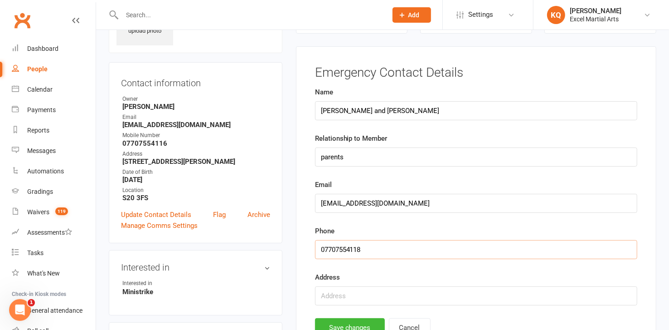
type input "07707554118"
click at [334, 300] on input "text" at bounding box center [476, 295] width 322 height 19
drag, startPoint x: 148, startPoint y: 172, endPoint x: 118, endPoint y: 161, distance: 31.4
click at [118, 161] on div "Contact information Owner Lydia Turner Email Jhonny786@hotmail.co.uk Mobile Num…" at bounding box center [196, 152] width 174 height 181
copy strong "[STREET_ADDRESS][PERSON_NAME]"
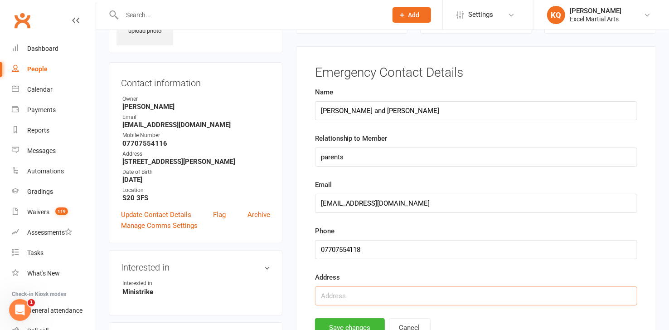
click at [334, 296] on input "text" at bounding box center [476, 295] width 322 height 19
paste input "[STREET_ADDRESS][PERSON_NAME]"
type input "[STREET_ADDRESS][PERSON_NAME]"
click at [366, 319] on button "Save changes" at bounding box center [350, 327] width 70 height 19
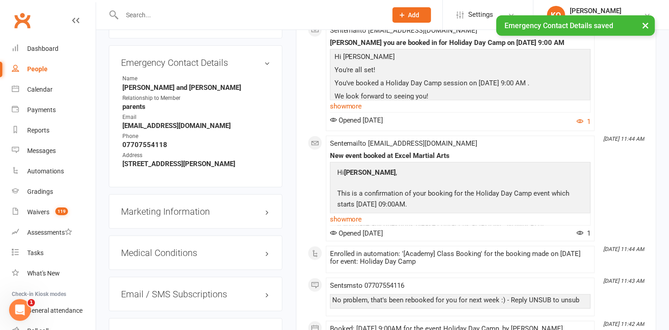
scroll to position [639, 0]
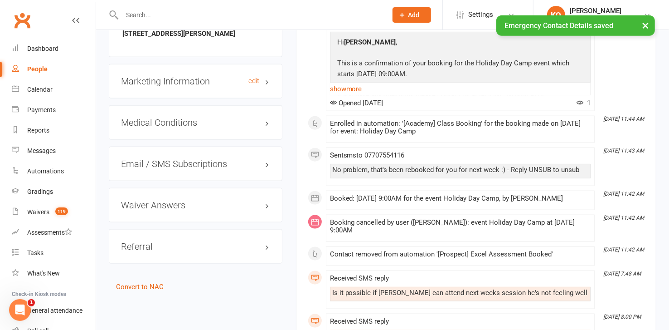
click at [266, 86] on h3 "Marketing Information edit" at bounding box center [195, 81] width 149 height 10
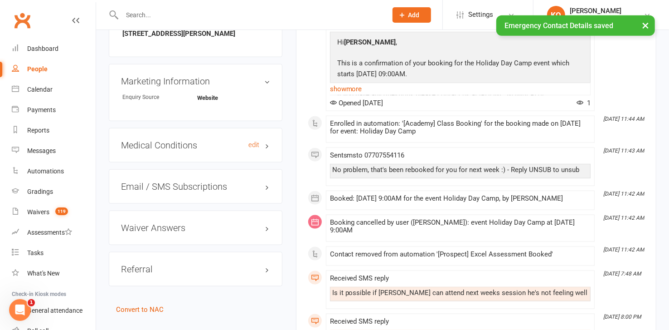
click at [267, 150] on h3 "Medical Conditions edit" at bounding box center [195, 145] width 149 height 10
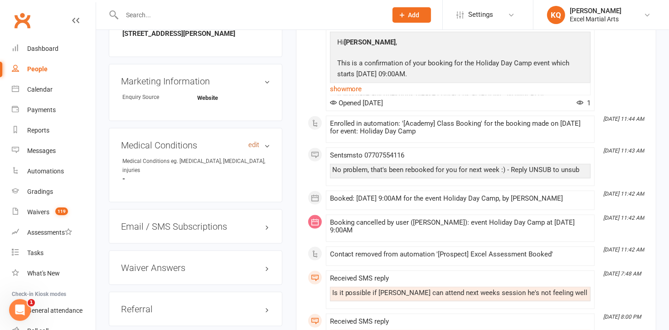
click at [256, 149] on link "edit" at bounding box center [253, 145] width 11 height 8
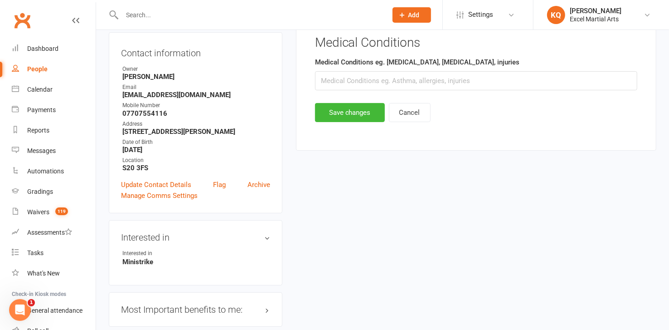
scroll to position [62, 0]
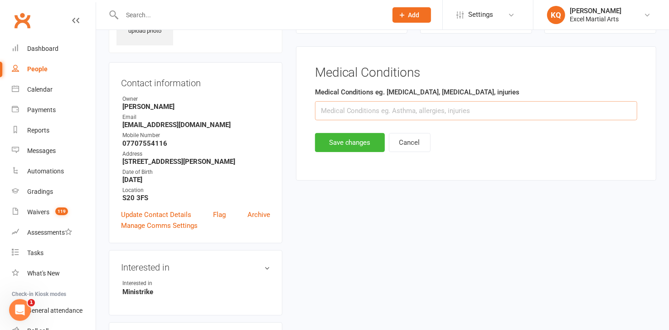
click at [336, 112] on input "text" at bounding box center [476, 110] width 322 height 19
type input "N/A"
click at [328, 144] on button "Save changes" at bounding box center [350, 142] width 70 height 19
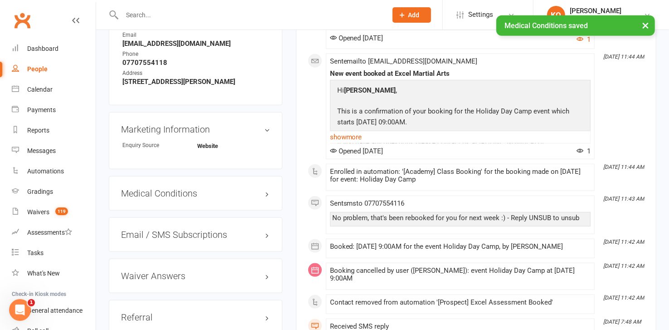
scroll to position [639, 0]
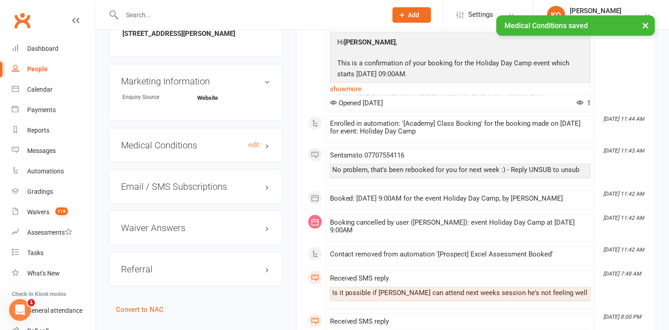
click at [269, 150] on h3 "Medical Conditions edit" at bounding box center [195, 145] width 149 height 10
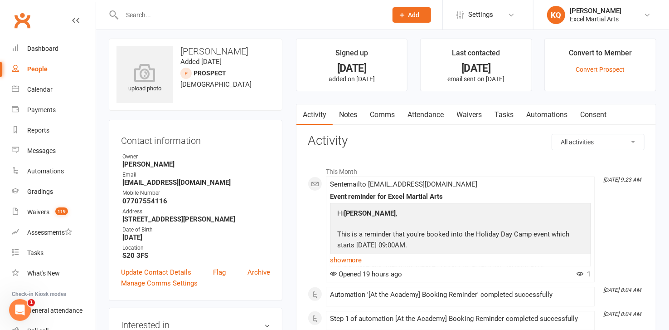
scroll to position [0, 0]
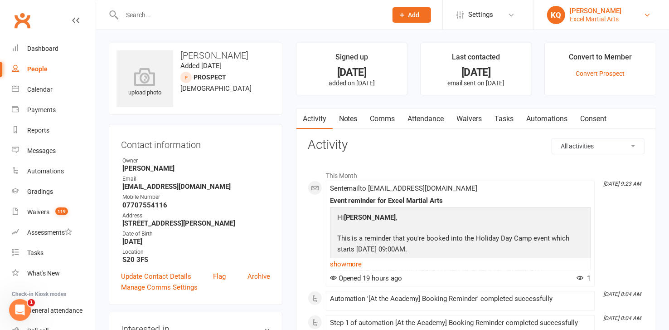
click at [591, 13] on div "[PERSON_NAME]" at bounding box center [596, 11] width 52 height 8
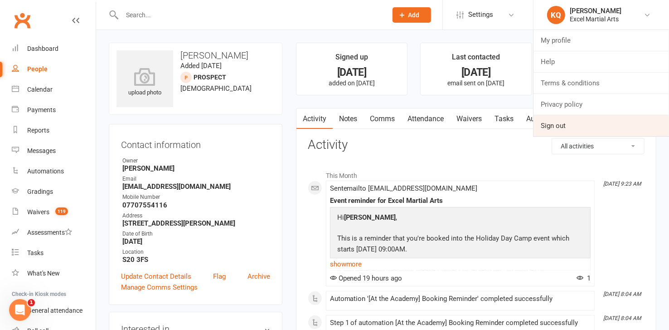
click at [550, 128] on link "Sign out" at bounding box center [602, 125] width 136 height 21
